Goal: Transaction & Acquisition: Purchase product/service

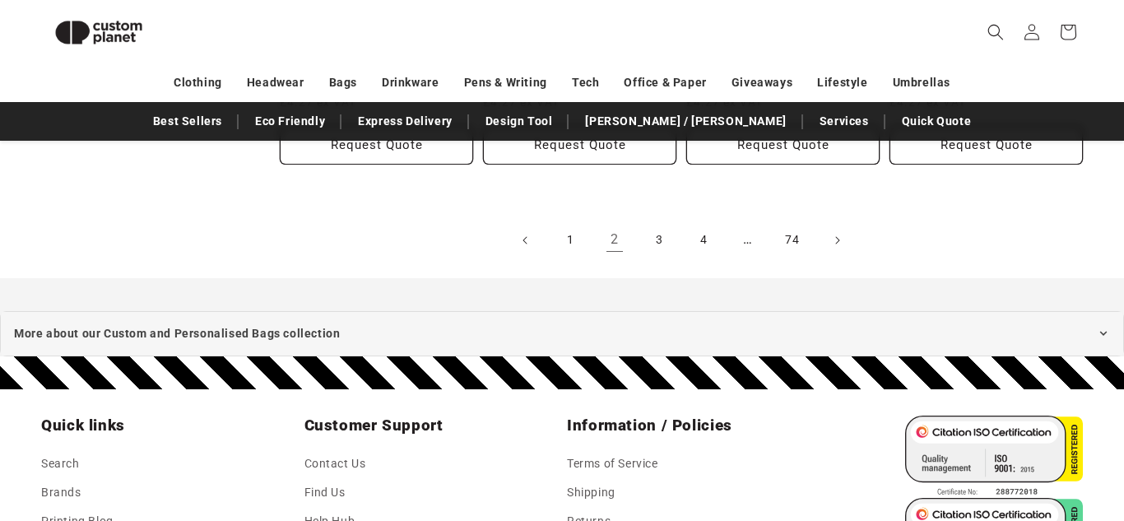
scroll to position [3644, 0]
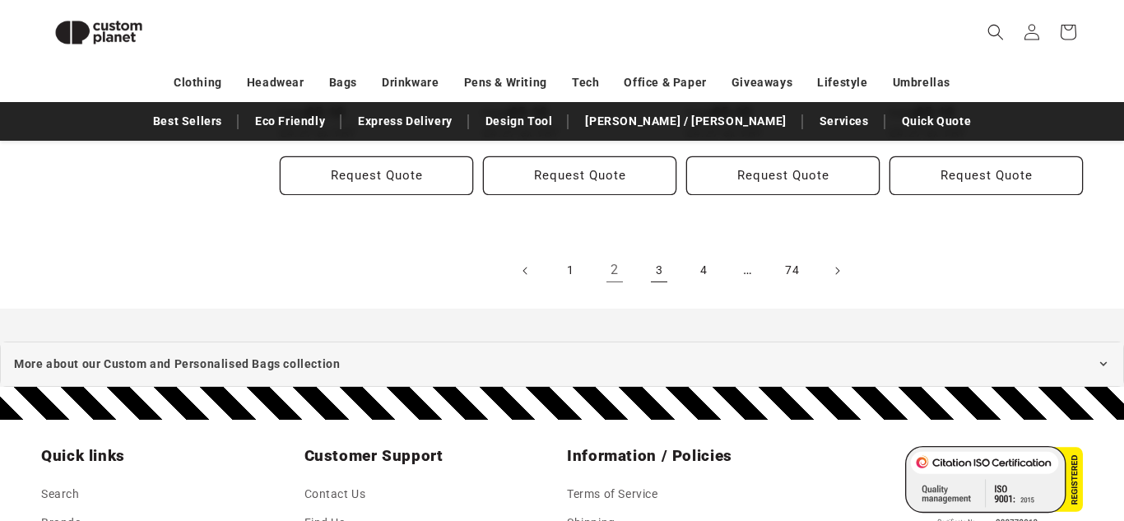
click at [673, 267] on link "3" at bounding box center [659, 271] width 36 height 36
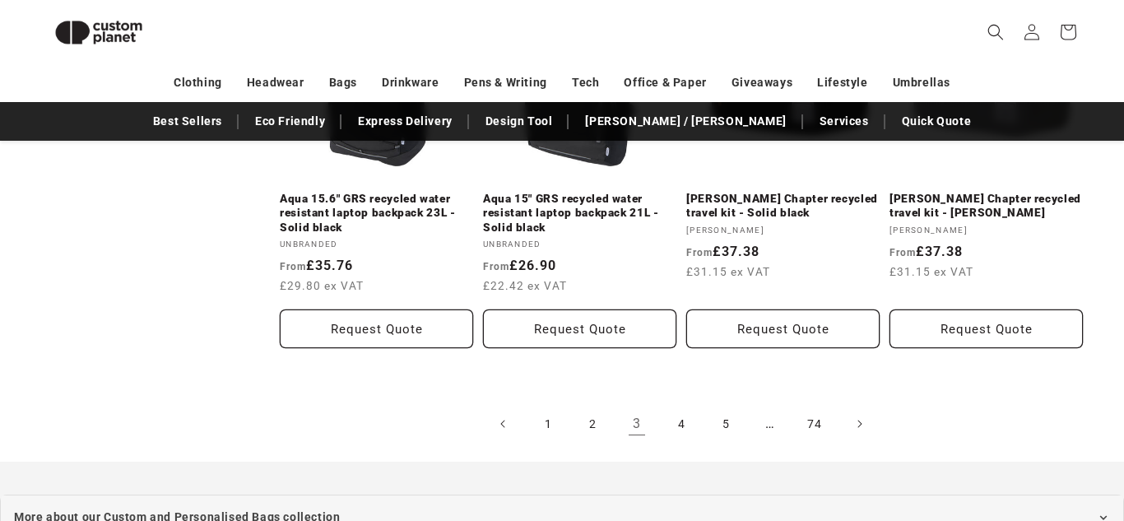
scroll to position [3568, 0]
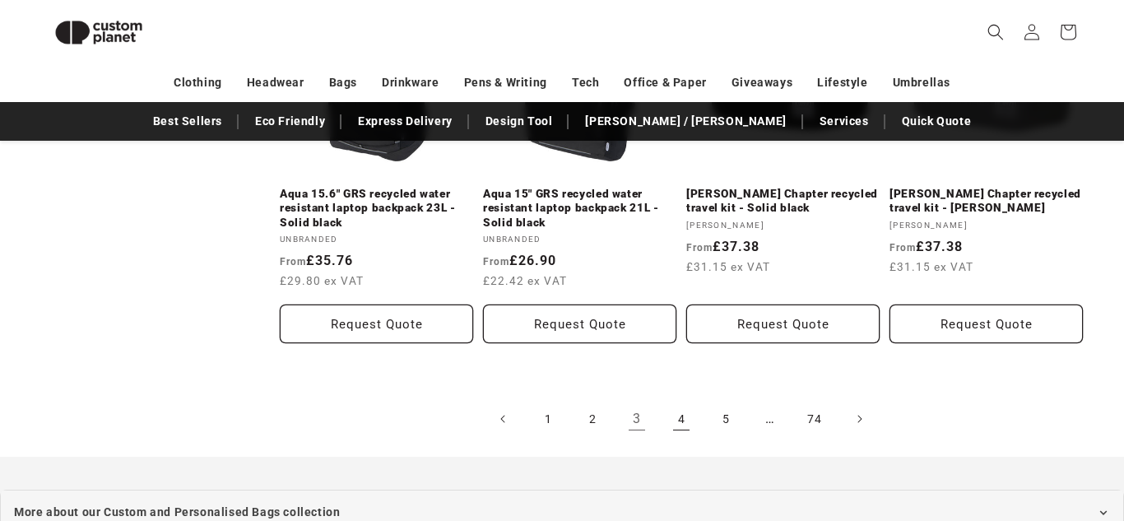
click at [676, 401] on link "4" at bounding box center [681, 419] width 36 height 36
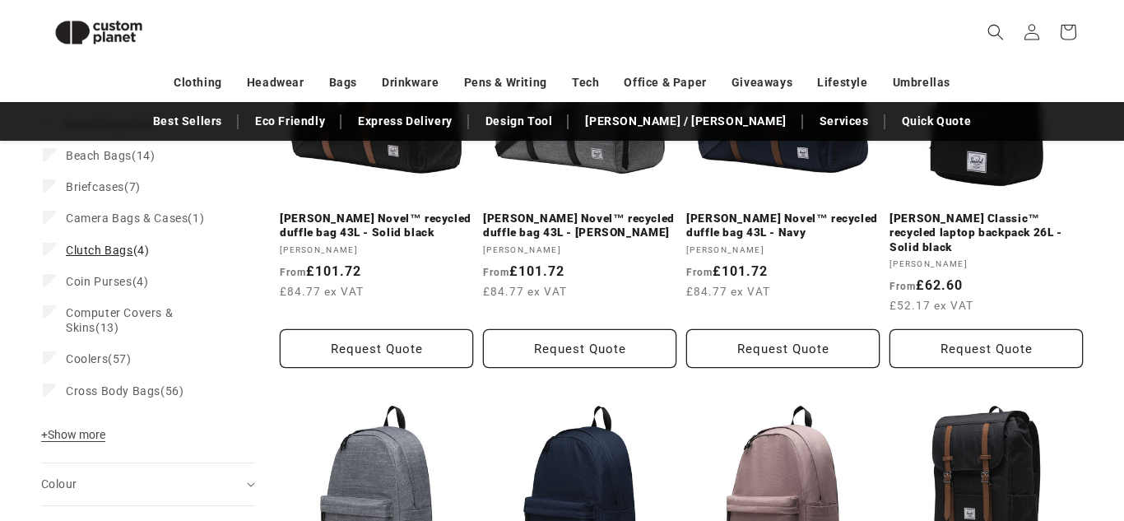
scroll to position [442, 0]
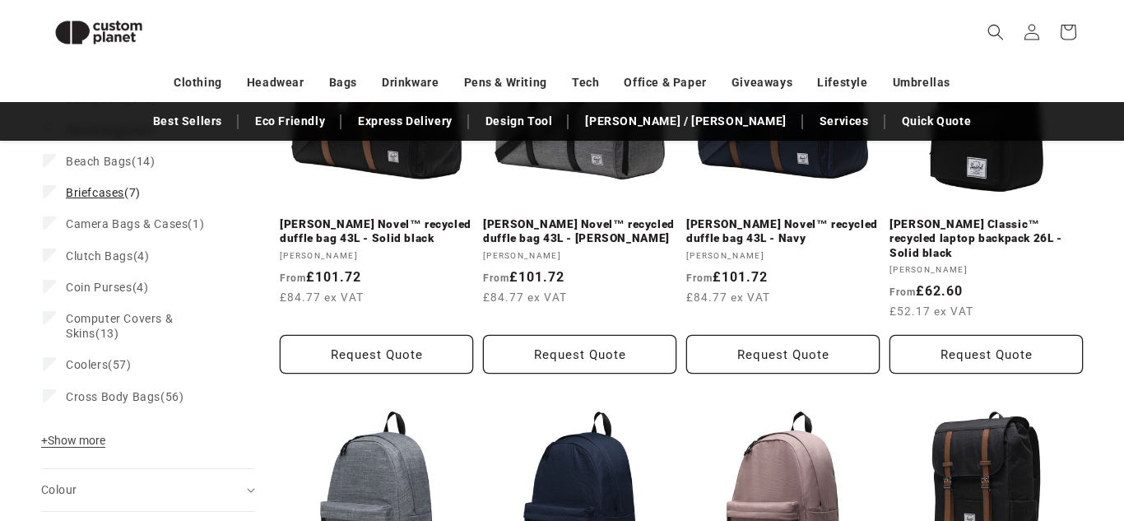
click at [103, 193] on span "Briefcases" at bounding box center [95, 192] width 58 height 13
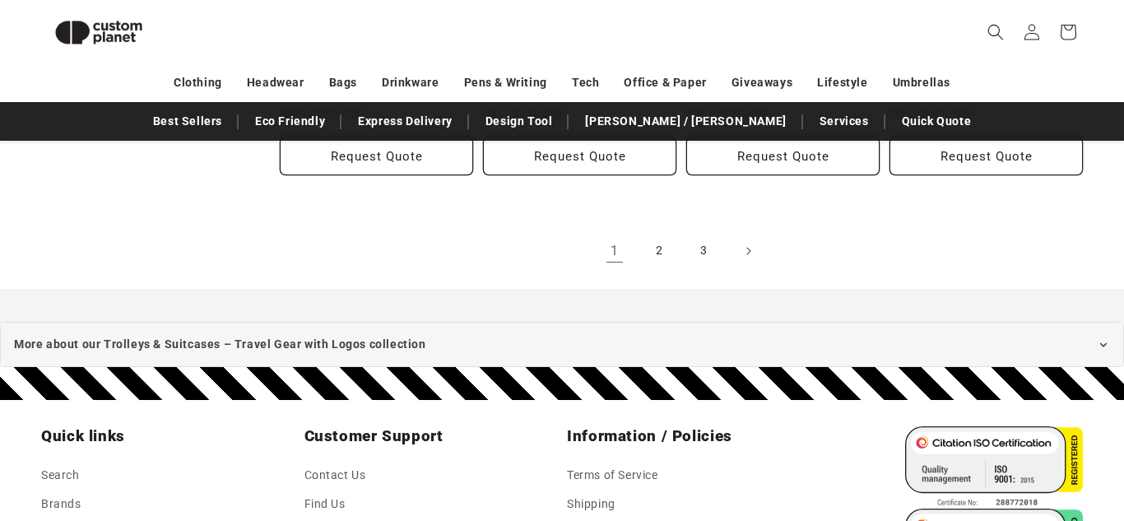
scroll to position [2015, 0]
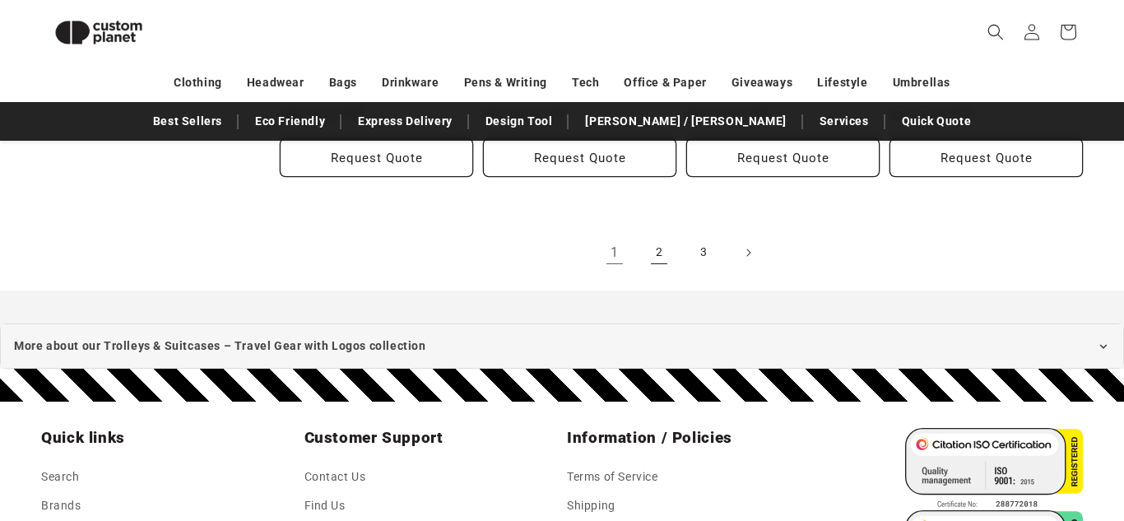
click at [655, 234] on link "2" at bounding box center [659, 252] width 36 height 36
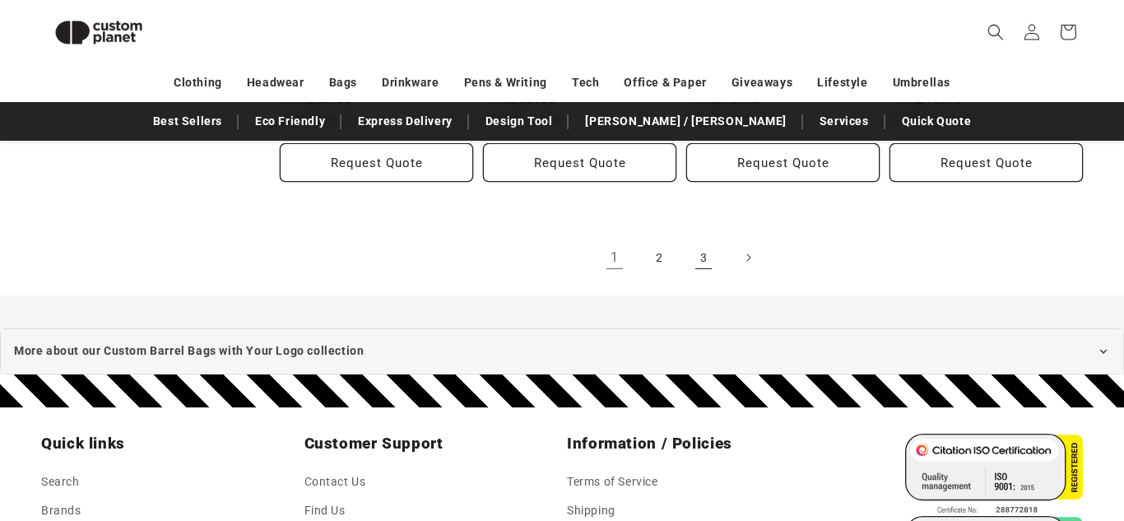
scroll to position [1999, 0]
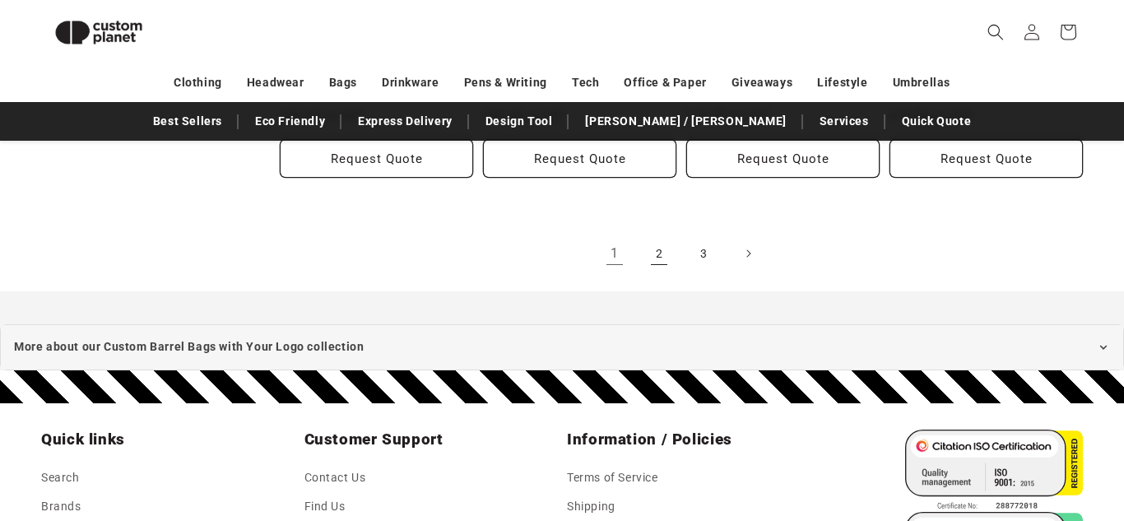
click at [657, 253] on link "2" at bounding box center [659, 253] width 36 height 36
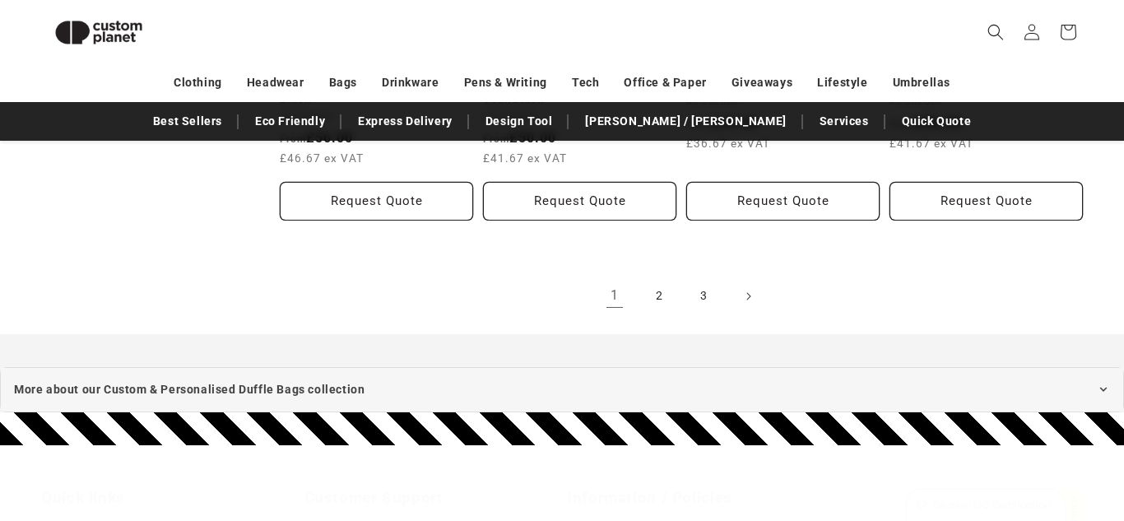
scroll to position [2016, 0]
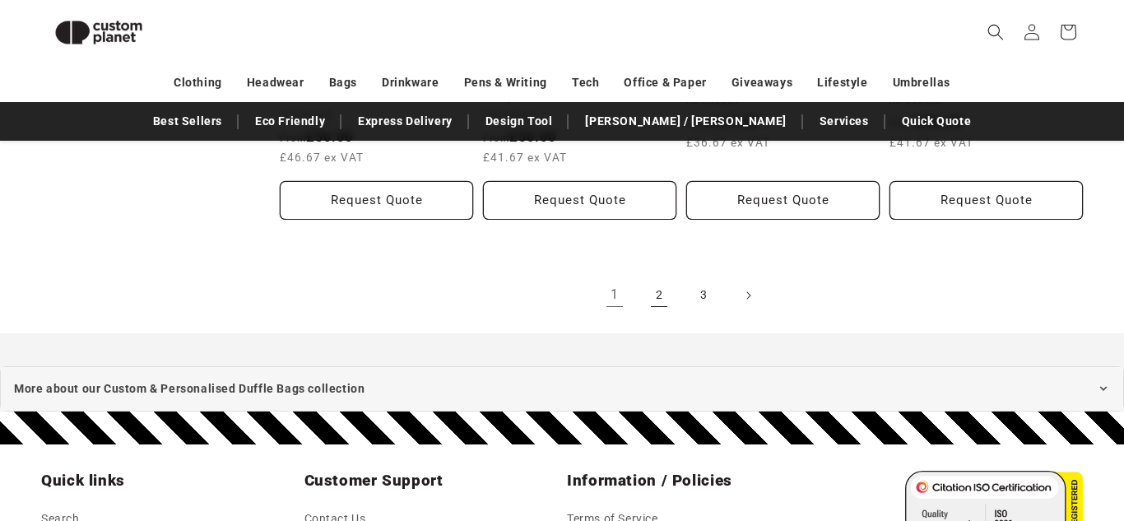
click at [659, 285] on link "2" at bounding box center [659, 295] width 36 height 36
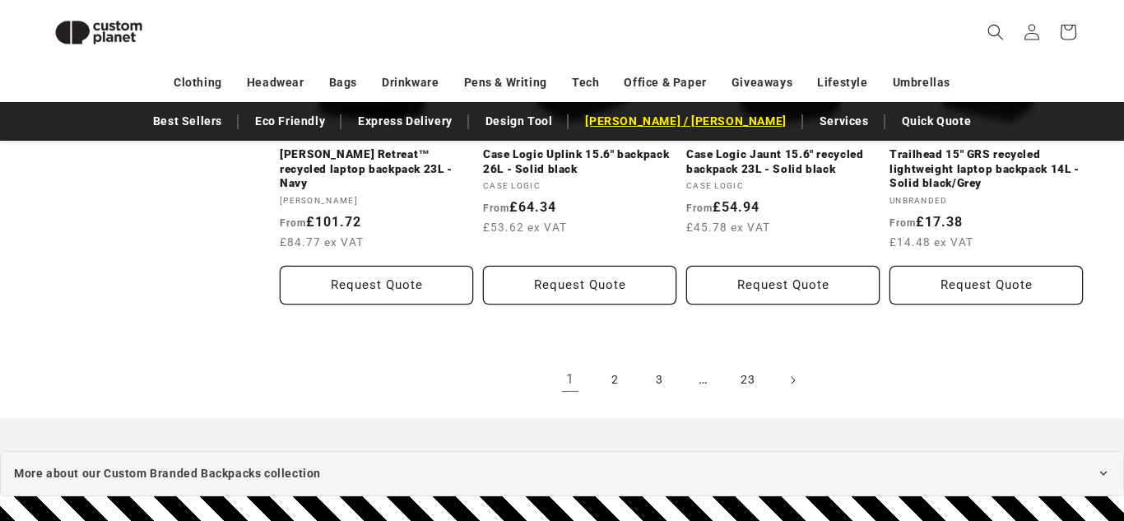
scroll to position [1978, 0]
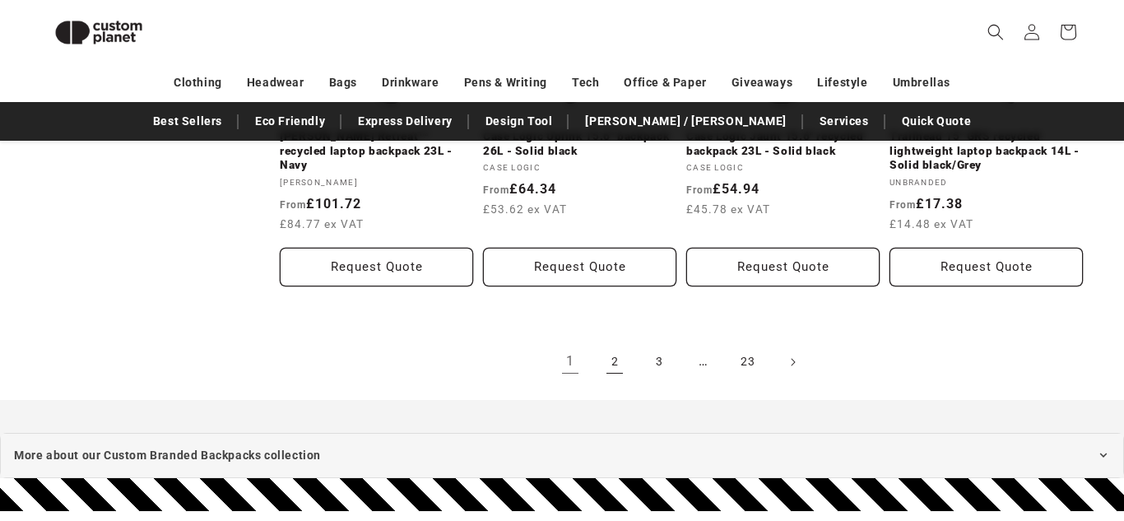
click at [621, 378] on link "2" at bounding box center [615, 362] width 36 height 36
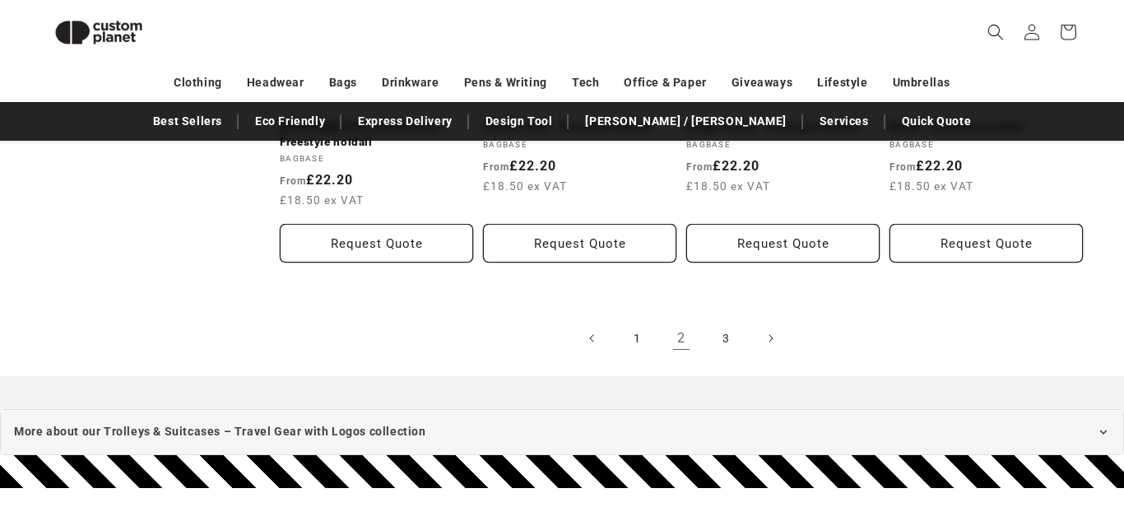
scroll to position [1921, 0]
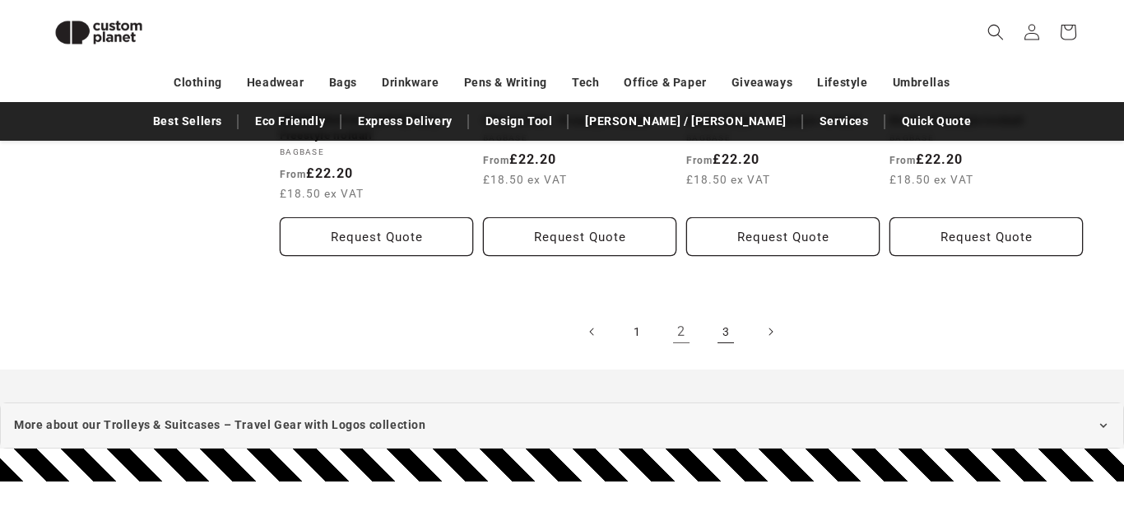
click at [729, 313] on link "3" at bounding box center [726, 331] width 36 height 36
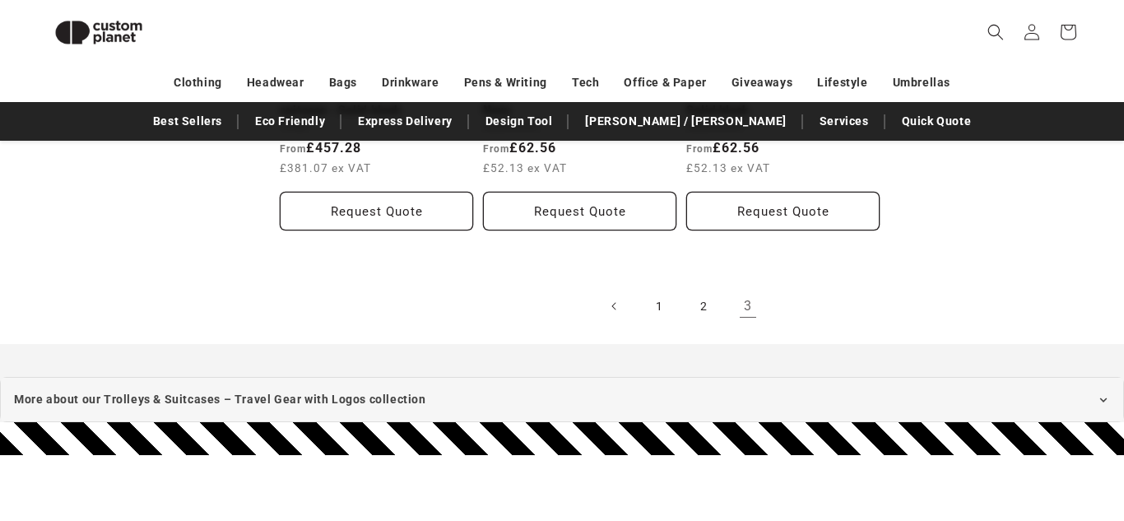
scroll to position [1200, 0]
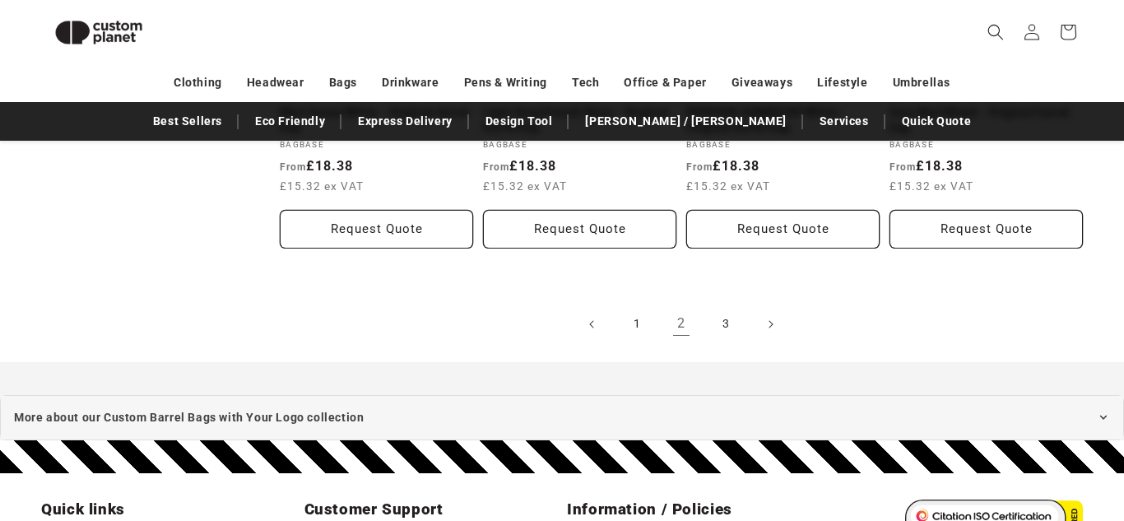
scroll to position [2092, 0]
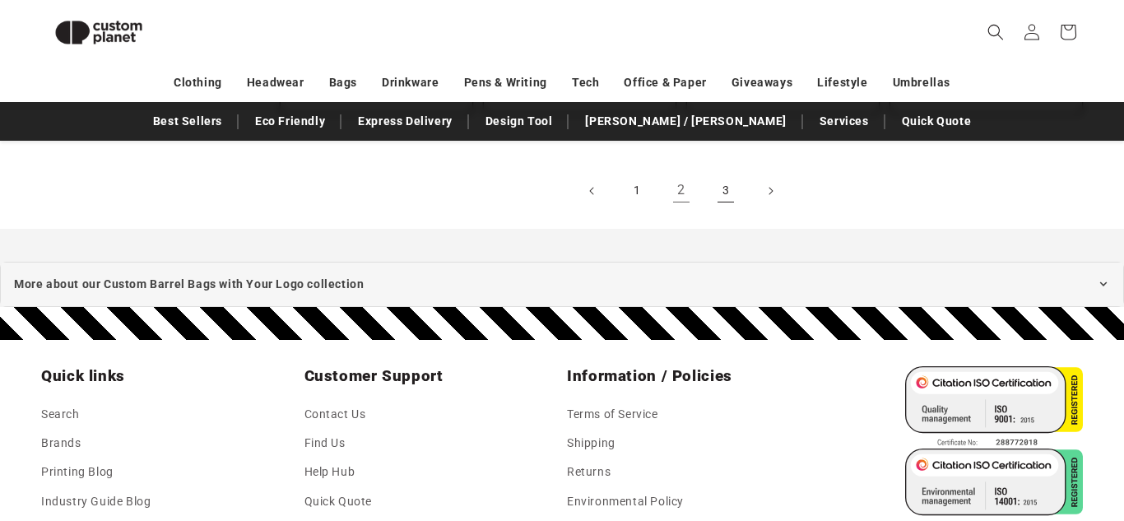
click at [717, 173] on link "3" at bounding box center [726, 191] width 36 height 36
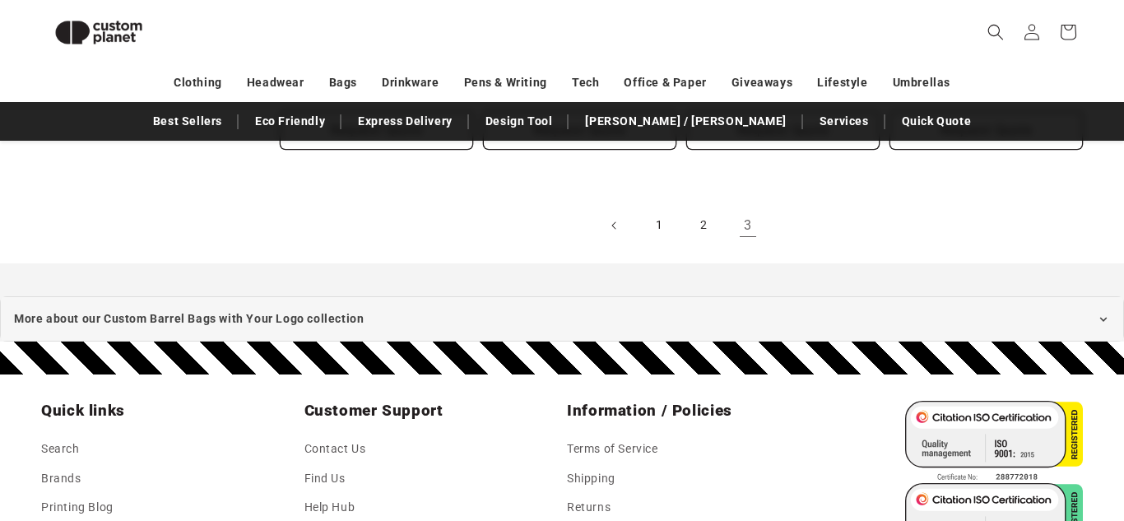
scroll to position [1667, 0]
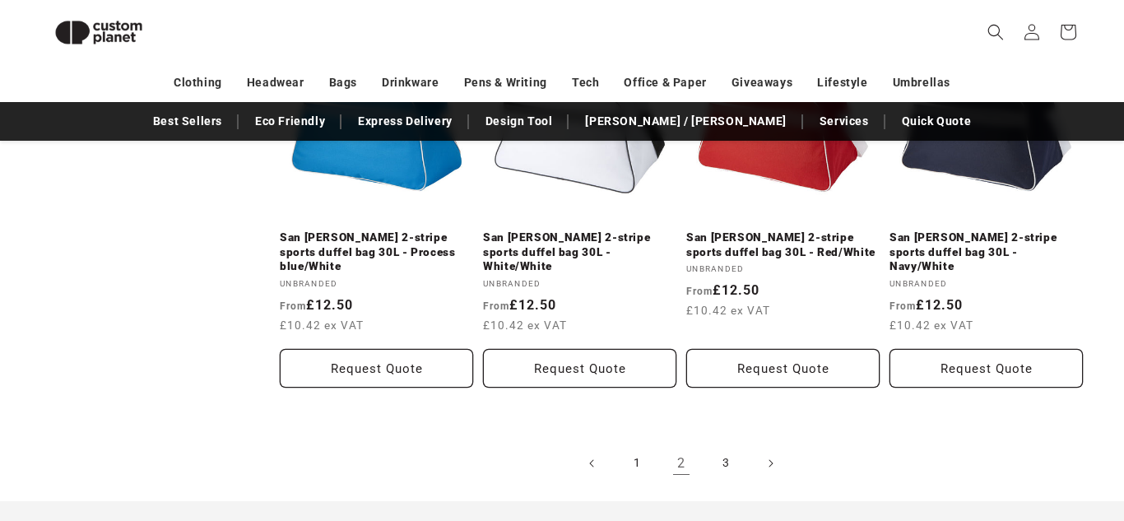
scroll to position [1933, 0]
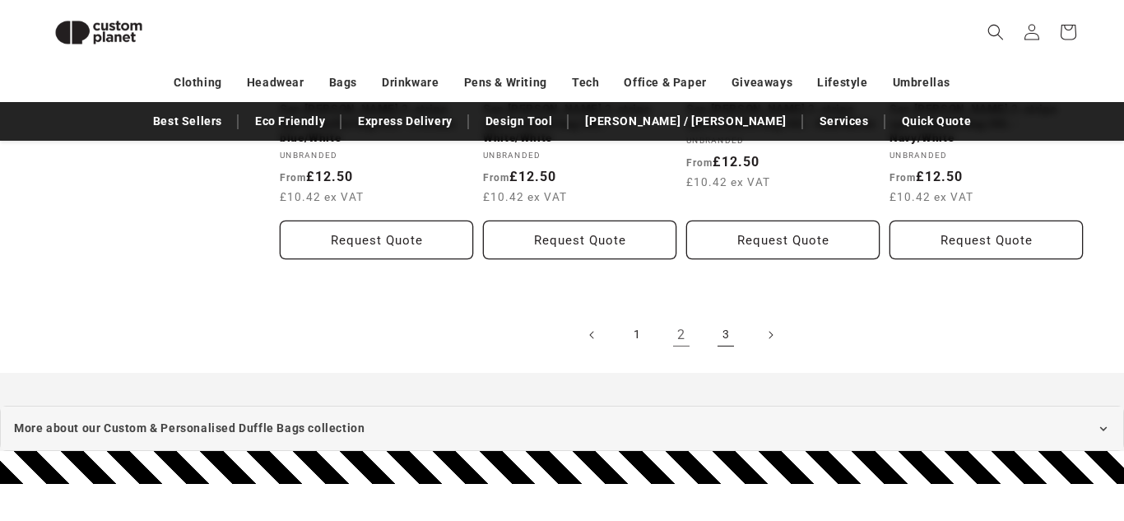
click at [736, 320] on link "3" at bounding box center [726, 335] width 36 height 36
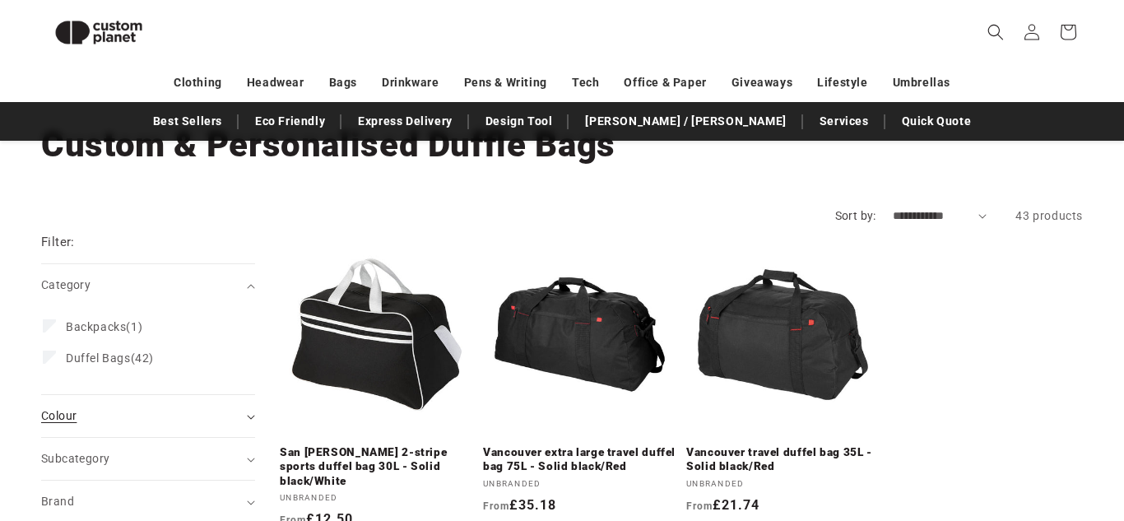
scroll to position [100, 0]
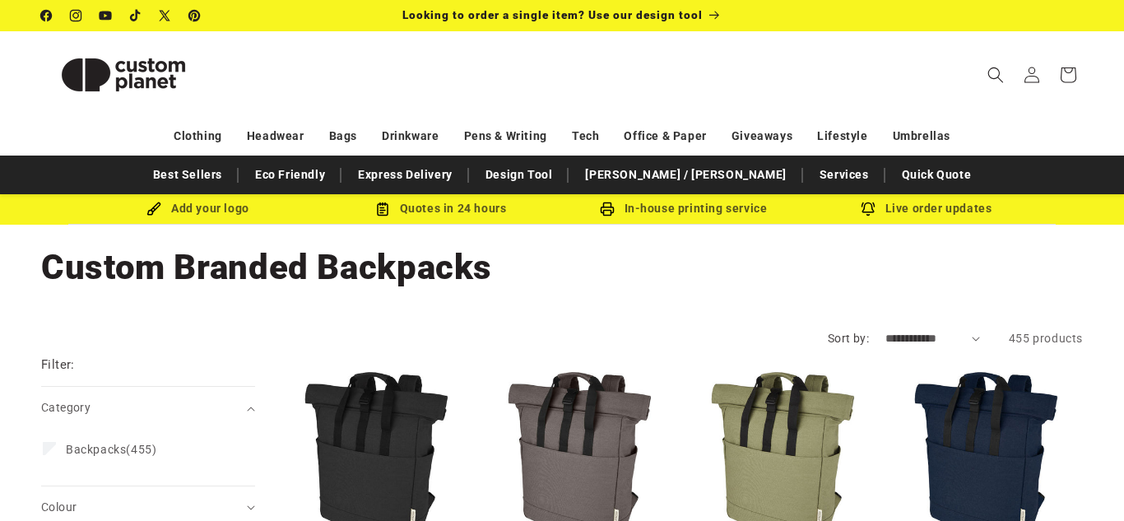
click at [945, 340] on select "**********" at bounding box center [932, 338] width 95 height 17
select select "**********"
click at [885, 330] on select "**********" at bounding box center [932, 338] width 95 height 17
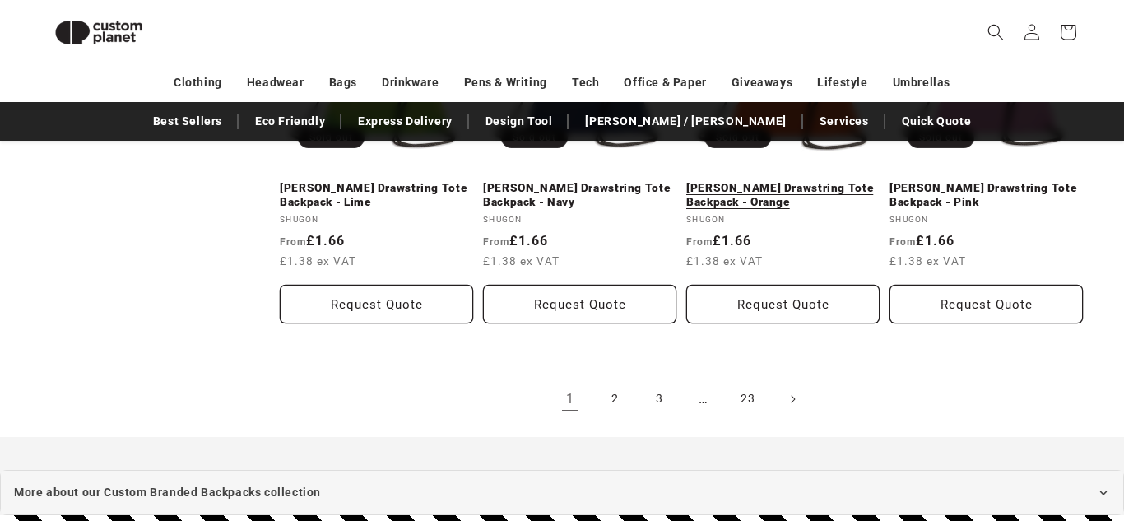
scroll to position [1875, 0]
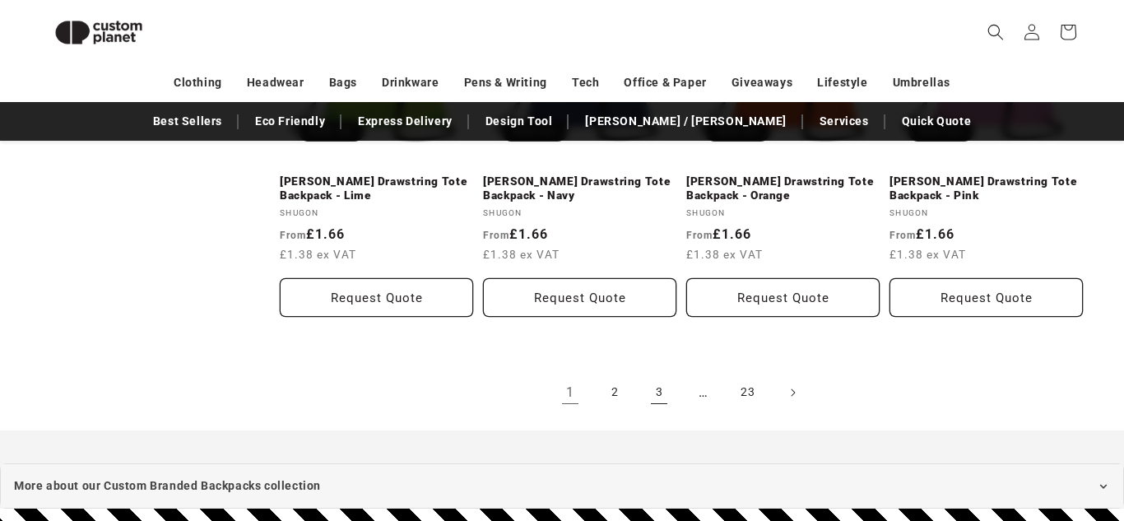
click at [664, 389] on link "3" at bounding box center [659, 392] width 36 height 36
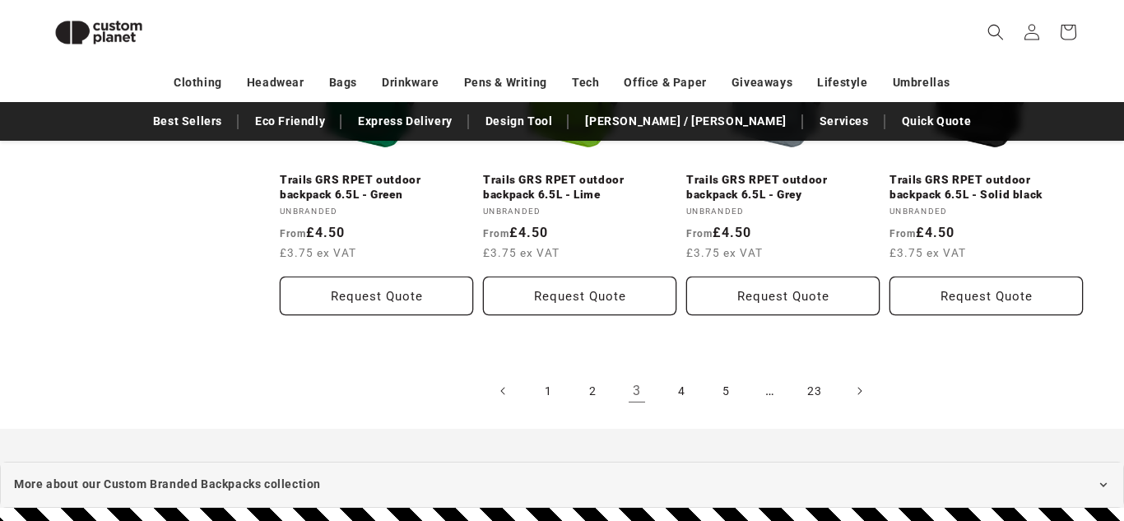
scroll to position [1865, 0]
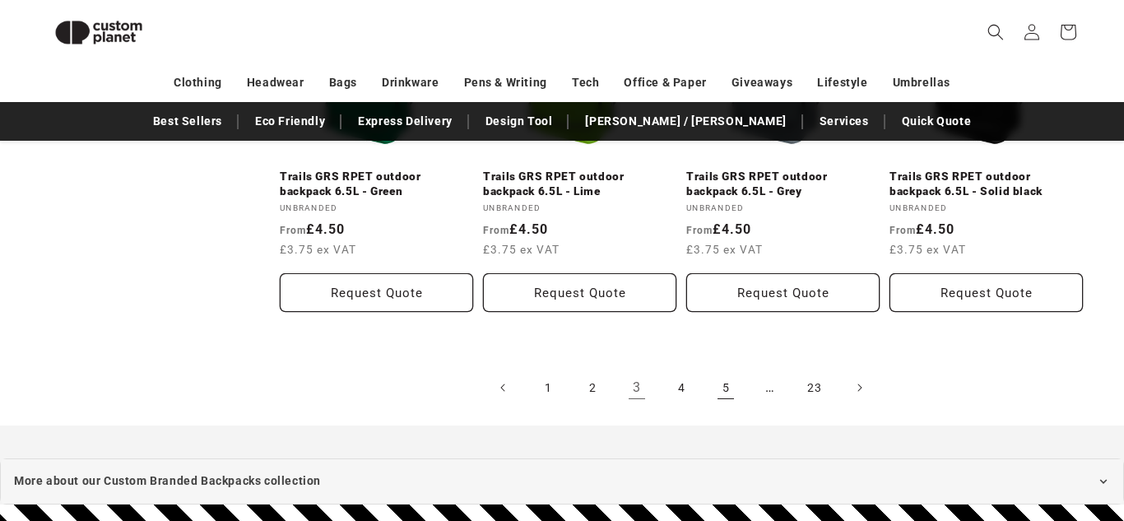
click at [722, 392] on link "5" at bounding box center [726, 387] width 36 height 36
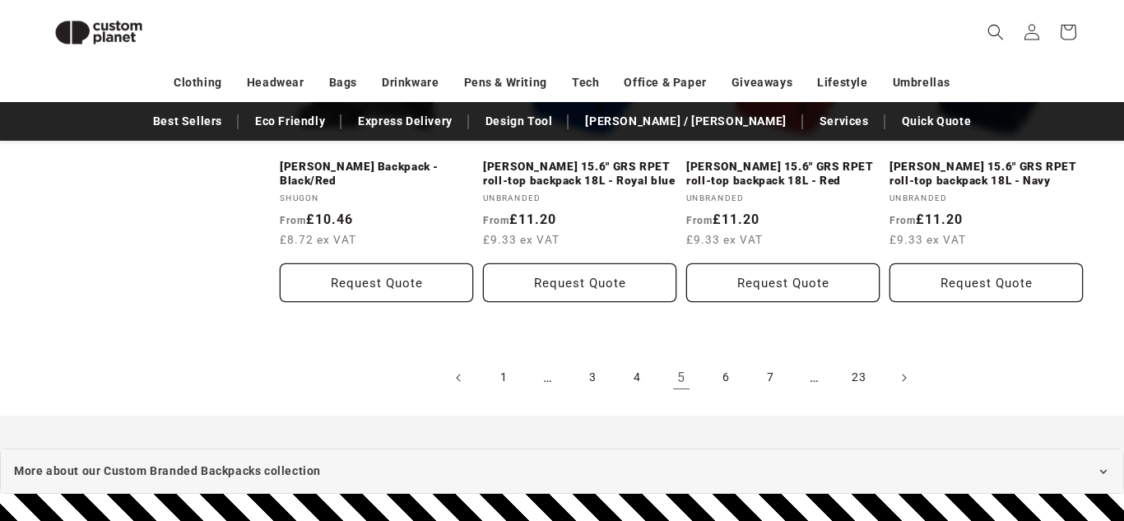
scroll to position [1891, 0]
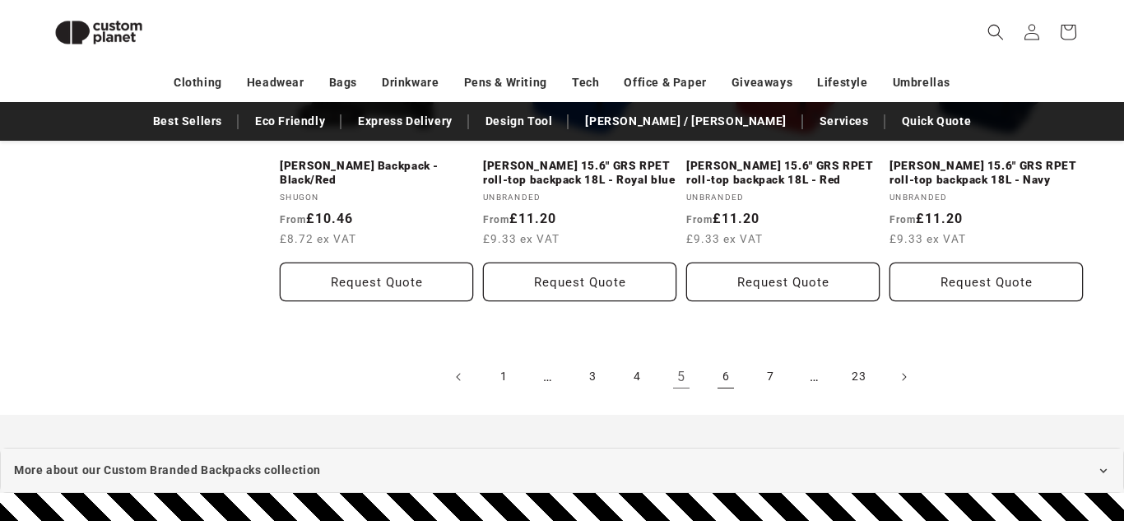
click at [722, 381] on link "6" at bounding box center [726, 377] width 36 height 36
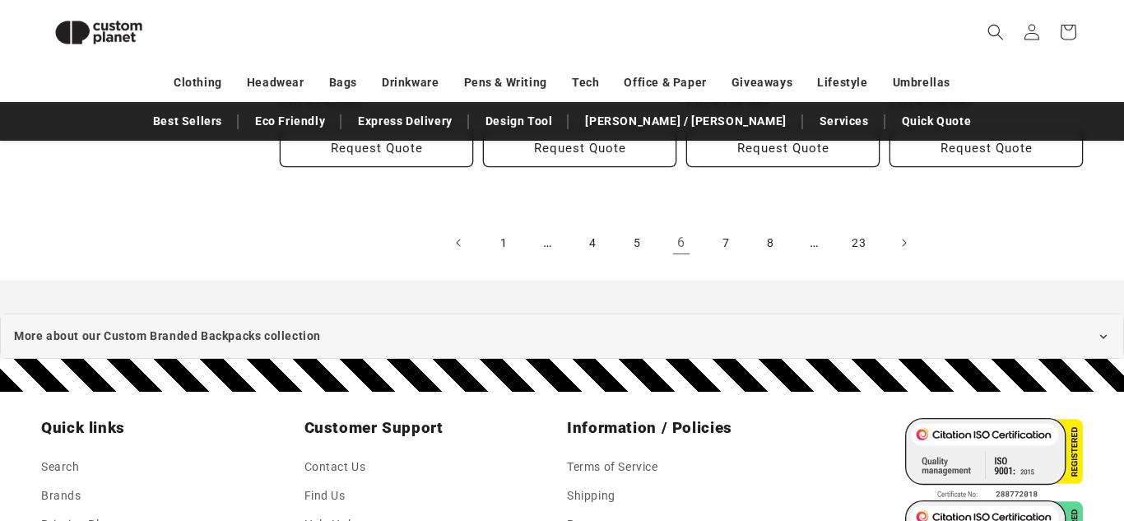
scroll to position [2058, 0]
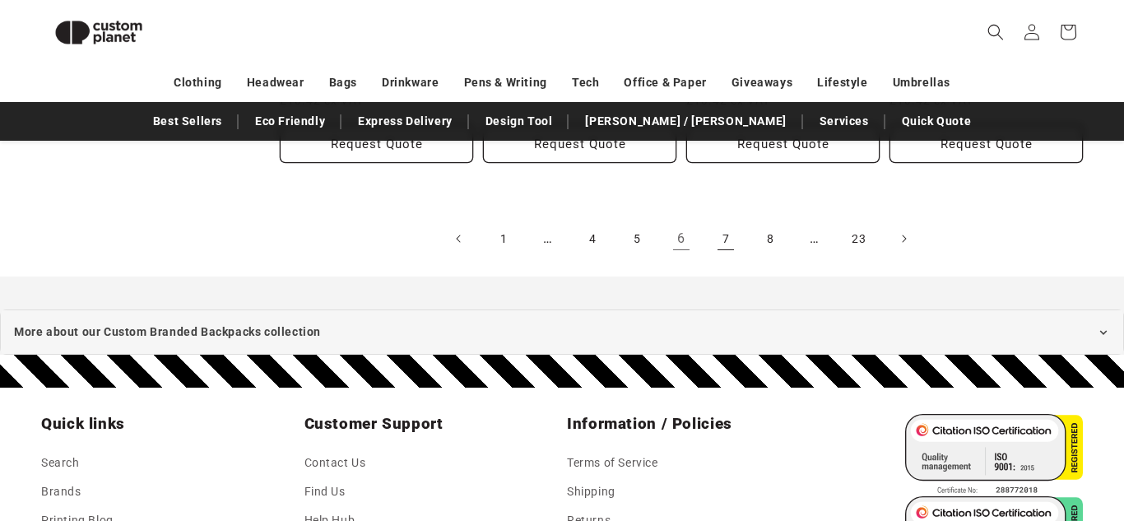
click at [717, 224] on link "7" at bounding box center [726, 239] width 36 height 36
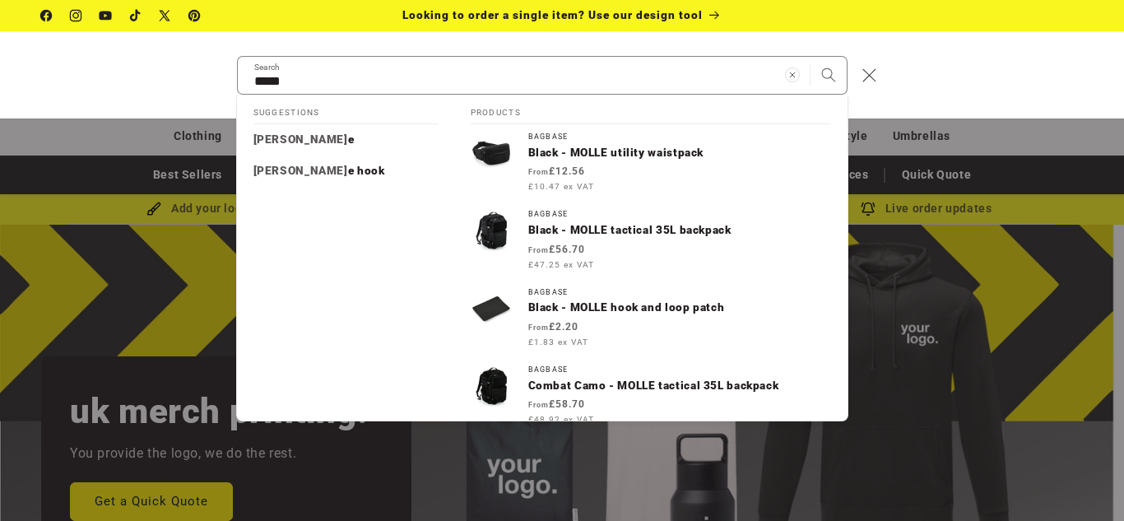
type input "*****"
click at [810, 57] on button "Search" at bounding box center [828, 75] width 36 height 36
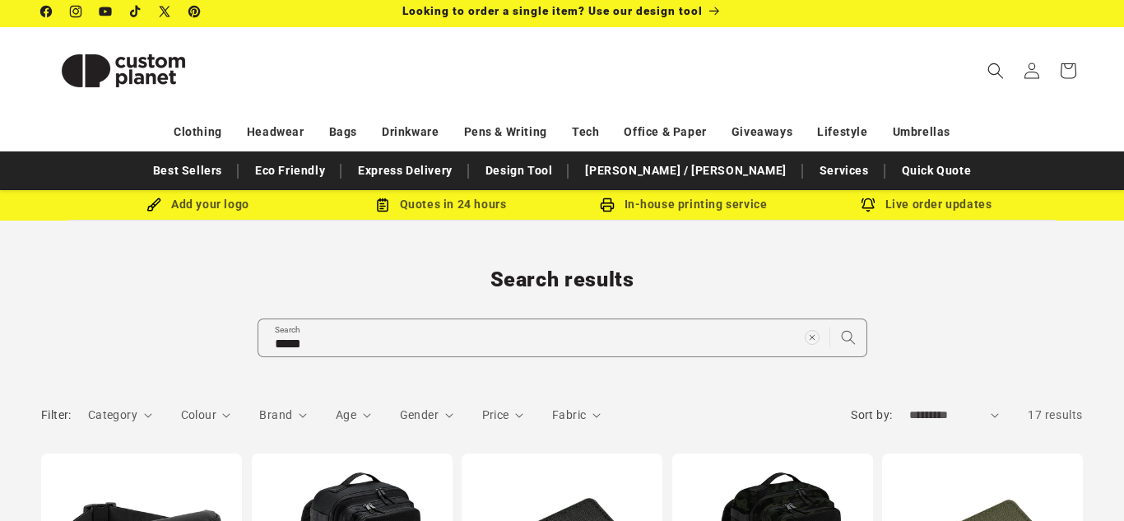
scroll to position [2, 0]
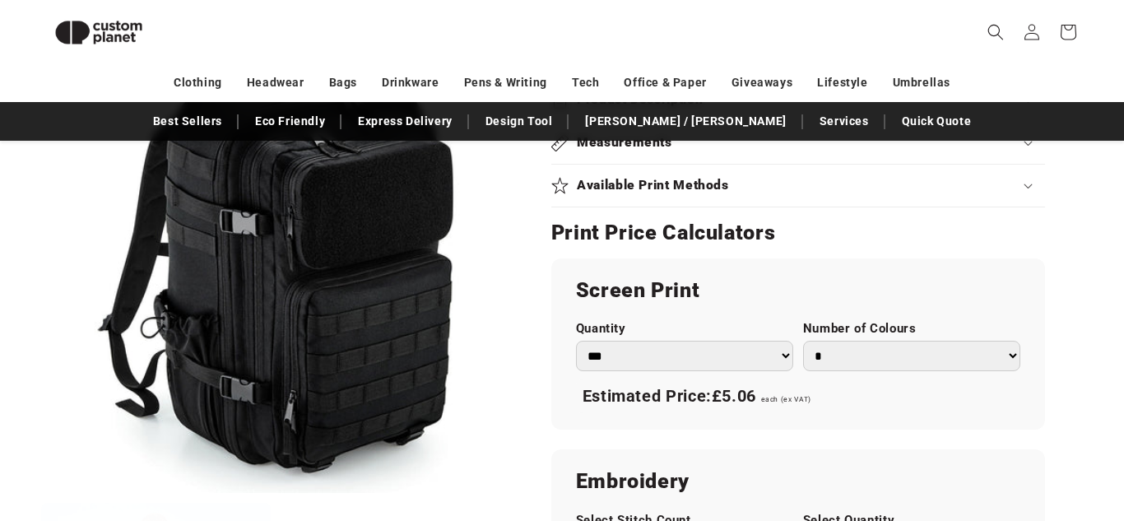
scroll to position [832, 0]
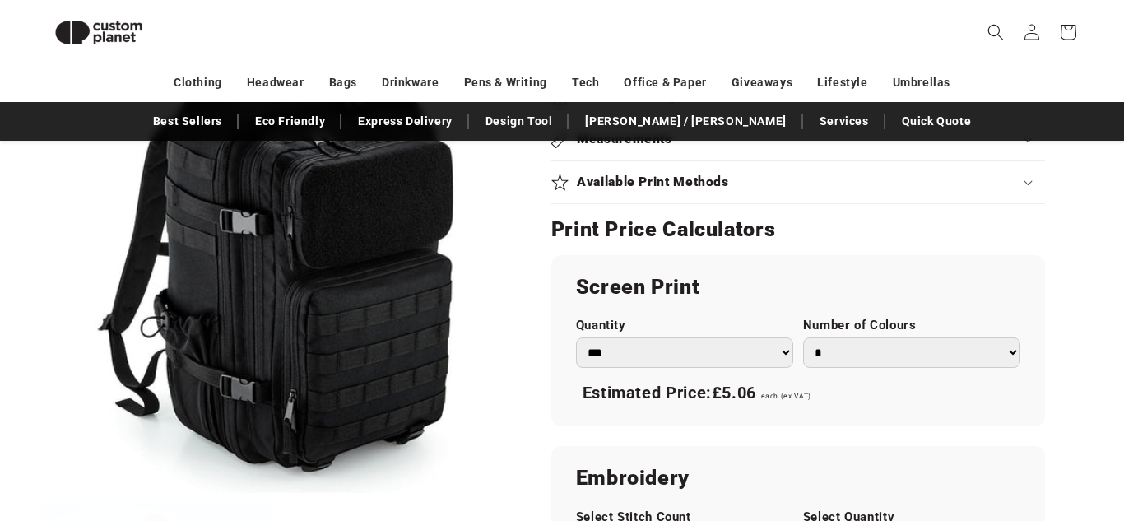
click at [633, 348] on select "*** *** *** **** **** **** ***** *****" at bounding box center [684, 352] width 217 height 30
click at [636, 417] on div "Screen Print Quantity *** *** *** **** **** **** ***** ***** Number of Colours …" at bounding box center [798, 340] width 494 height 171
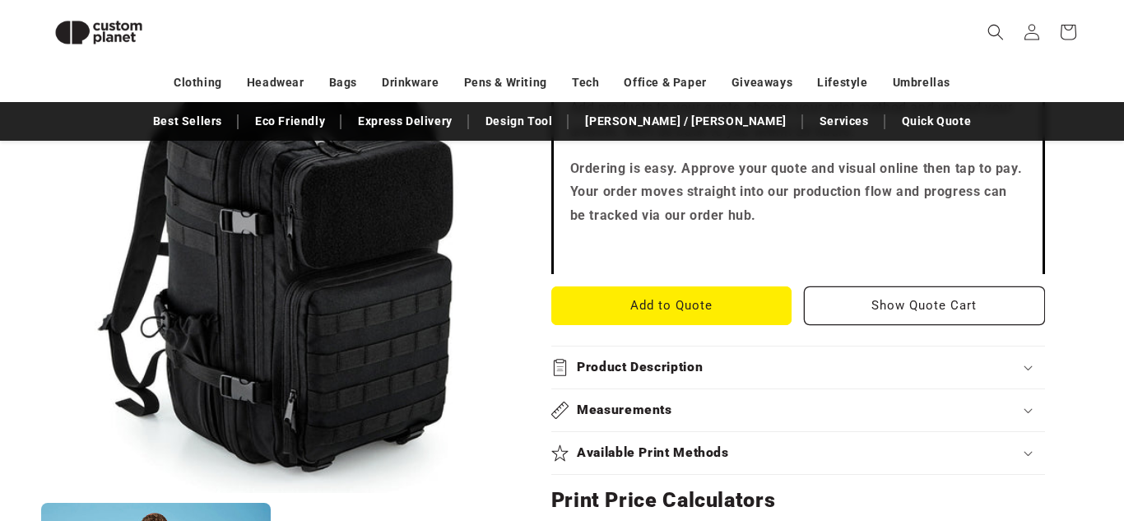
scroll to position [0, 0]
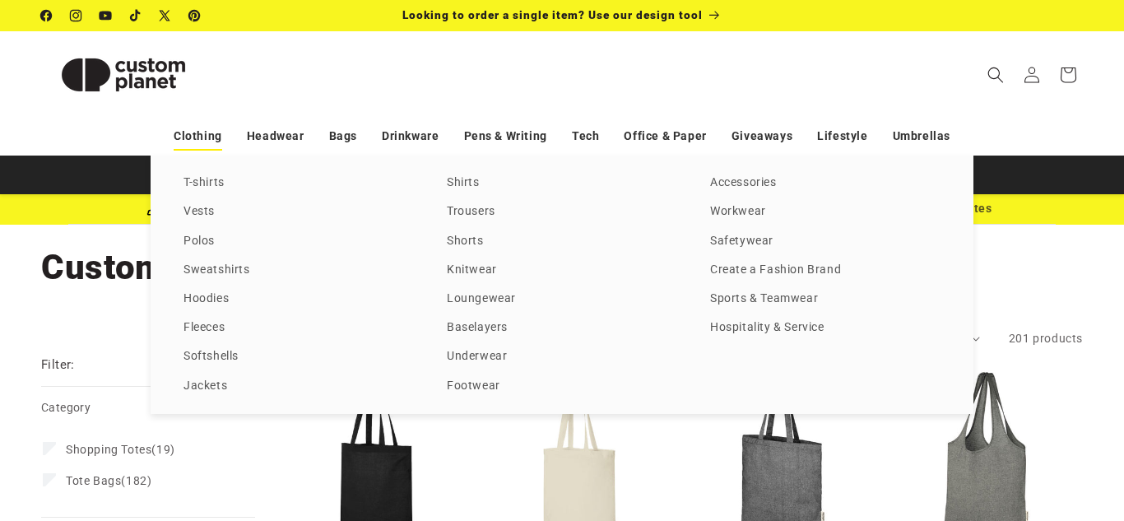
click at [207, 130] on link "Clothing" at bounding box center [198, 136] width 49 height 29
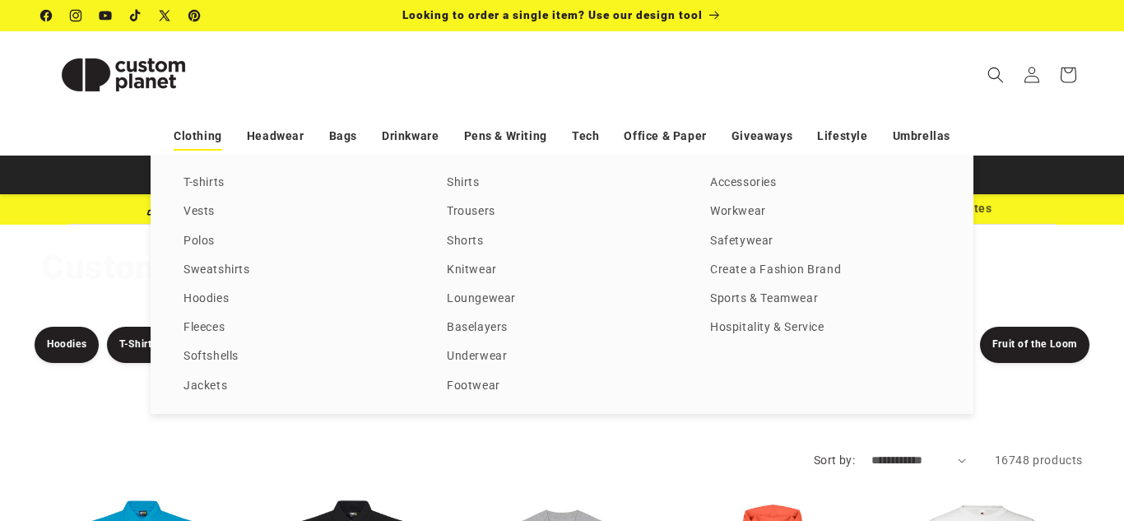
click at [209, 139] on link "Clothing" at bounding box center [198, 136] width 49 height 29
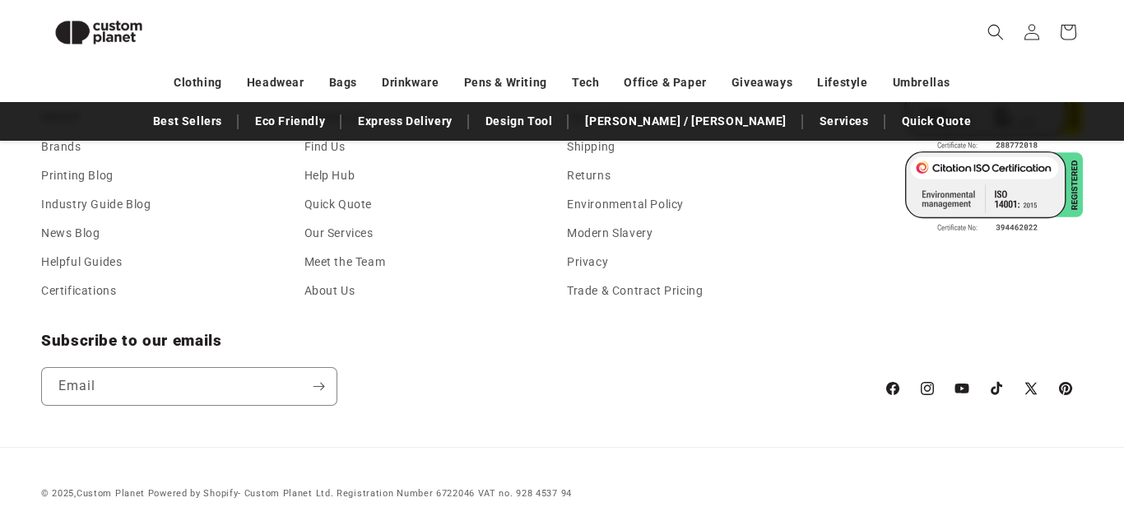
scroll to position [3092, 0]
